Goal: Book appointment/travel/reservation

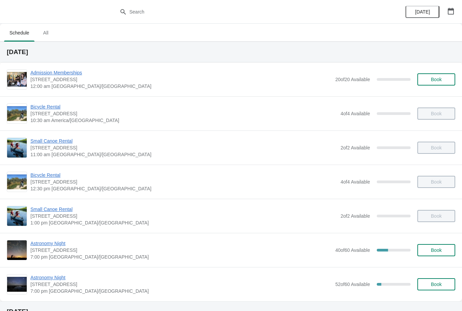
click at [39, 241] on span "Astronomy Night" at bounding box center [180, 243] width 301 height 7
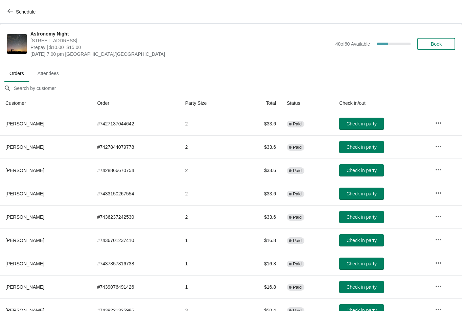
click at [6, 16] on button "Schedule" at bounding box center [22, 12] width 38 height 12
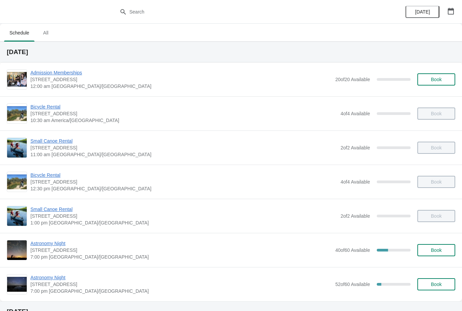
click at [59, 275] on span "Astronomy Night" at bounding box center [180, 277] width 301 height 7
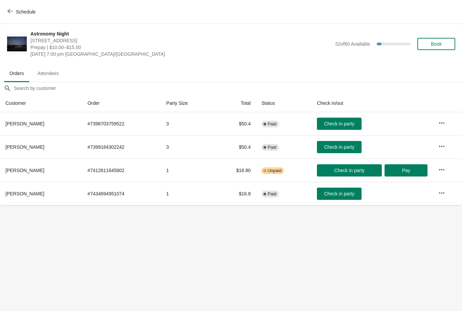
click at [439, 121] on icon "button" at bounding box center [441, 123] width 7 height 7
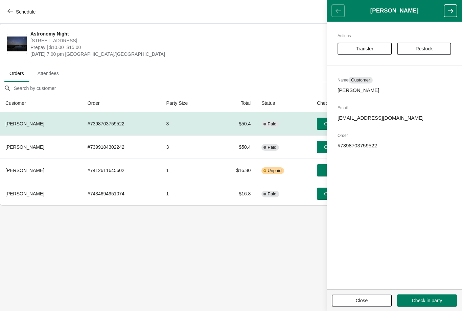
click at [370, 50] on span "Transfer" at bounding box center [364, 48] width 18 height 5
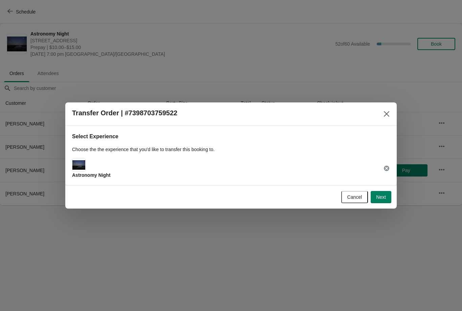
click at [381, 196] on span "Next" at bounding box center [381, 196] width 10 height 5
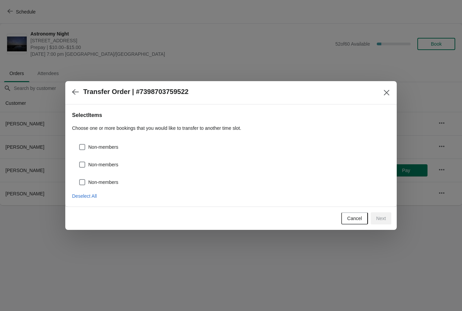
click at [81, 144] on span at bounding box center [82, 147] width 6 height 6
click at [79, 144] on input "Non-members" at bounding box center [79, 144] width 0 height 0
checkbox input "true"
select select "Non-members"
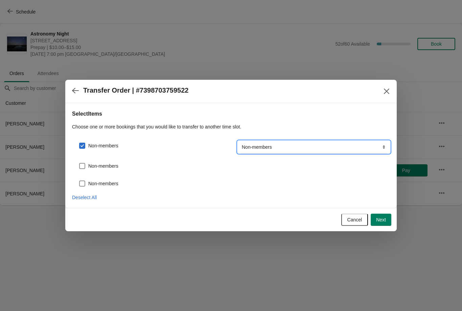
click at [369, 145] on select "Members Non-members" at bounding box center [314, 147] width 152 height 12
click at [385, 218] on span "Next" at bounding box center [381, 219] width 10 height 5
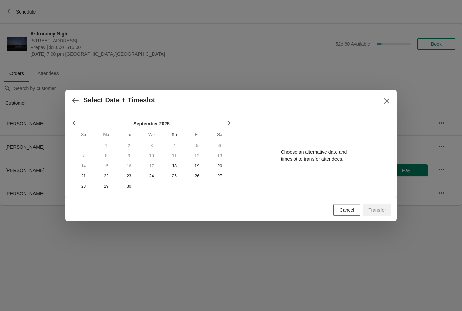
click at [232, 120] on button "Show next month, October 2025" at bounding box center [227, 123] width 12 height 12
click at [177, 162] on button "16" at bounding box center [174, 166] width 23 height 10
click at [176, 165] on button "16" at bounding box center [174, 166] width 23 height 10
click at [129, 273] on div at bounding box center [231, 155] width 462 height 311
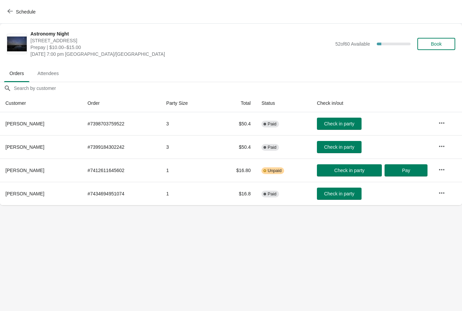
click at [9, 7] on button "Schedule" at bounding box center [22, 12] width 38 height 12
